Goal: Transaction & Acquisition: Purchase product/service

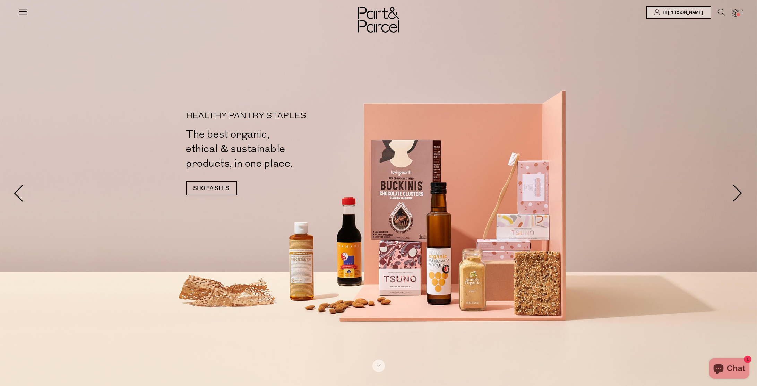
click at [734, 15] on img at bounding box center [735, 13] width 7 height 8
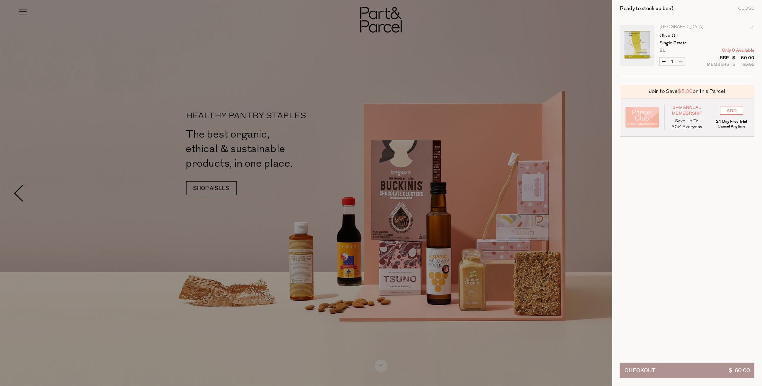
click at [463, 62] on div at bounding box center [381, 193] width 762 height 386
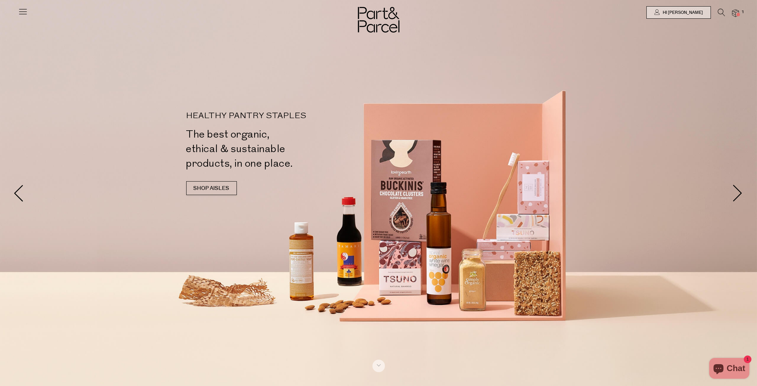
click at [735, 11] on img at bounding box center [735, 13] width 7 height 8
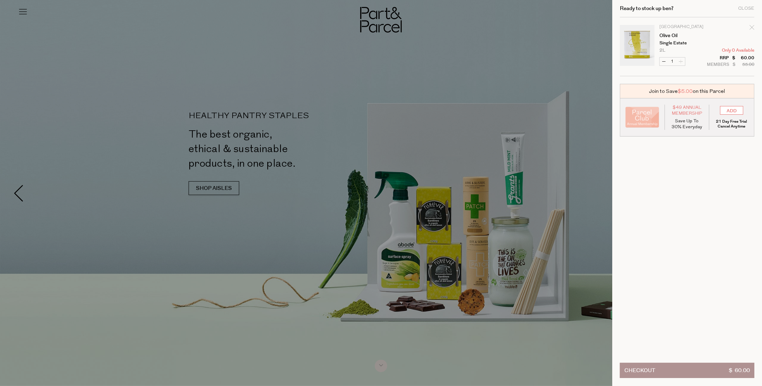
click at [745, 55] on tr "Cockatoo Grove Olive Oil Single Estate 2L Only 0 Available Decrease Olive Oil 1…" at bounding box center [687, 50] width 134 height 51
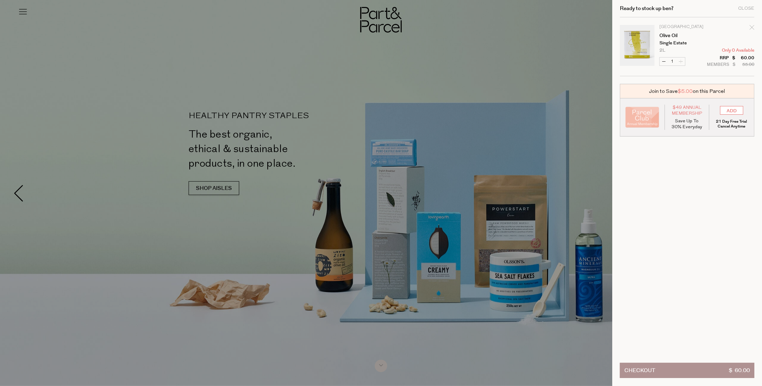
click at [689, 366] on button "Checkout $ 60.00" at bounding box center [687, 370] width 134 height 15
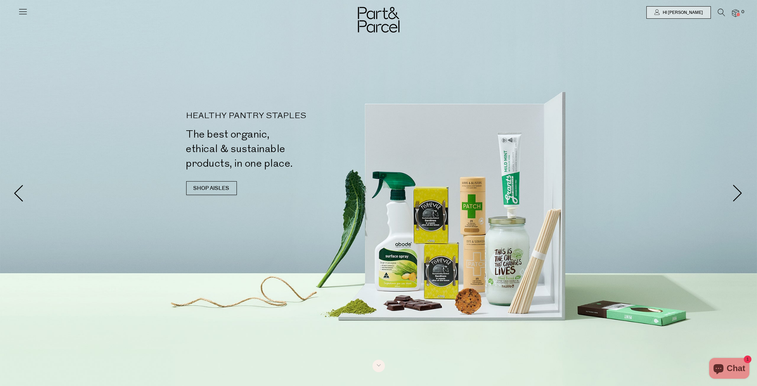
click at [736, 12] on img at bounding box center [735, 13] width 7 height 8
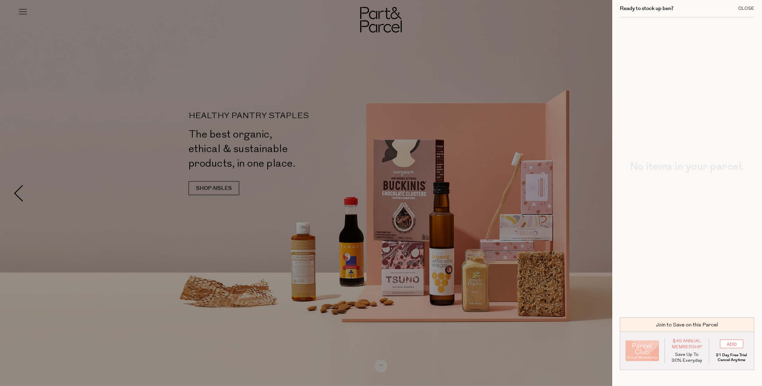
click at [747, 10] on div "Close" at bounding box center [746, 8] width 16 height 5
